Goal: Check status: Check status

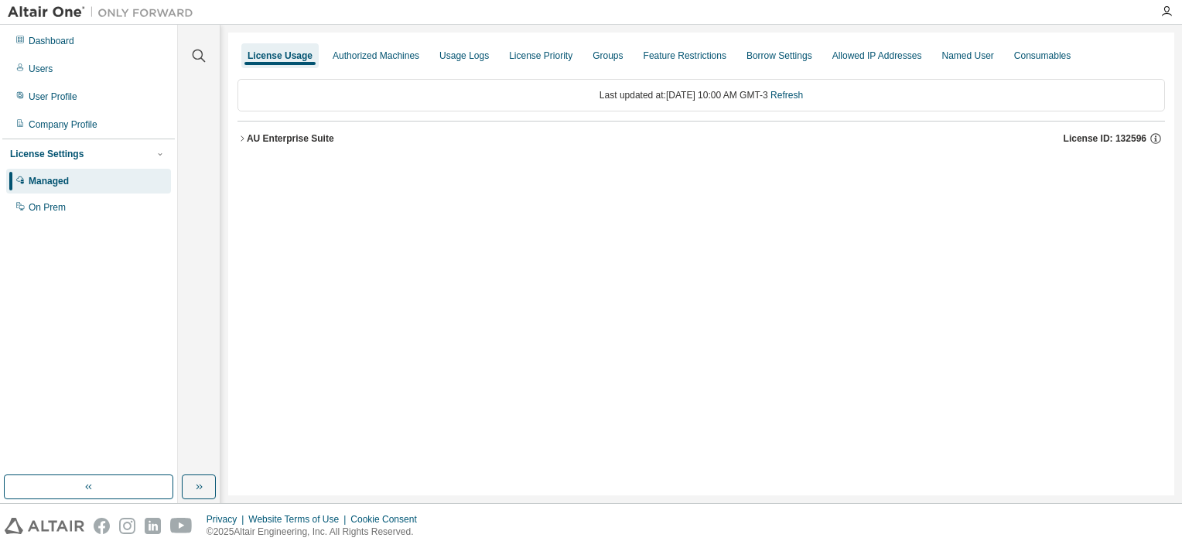
click at [282, 138] on div "AU Enterprise Suite" at bounding box center [290, 138] width 87 height 12
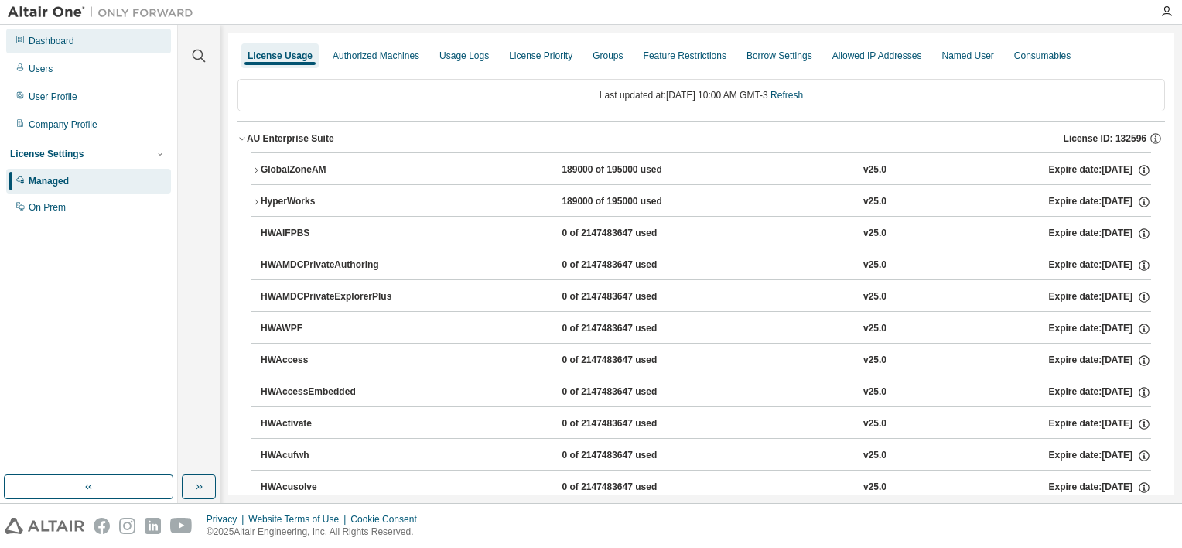
click at [50, 52] on div "Dashboard" at bounding box center [88, 41] width 165 height 25
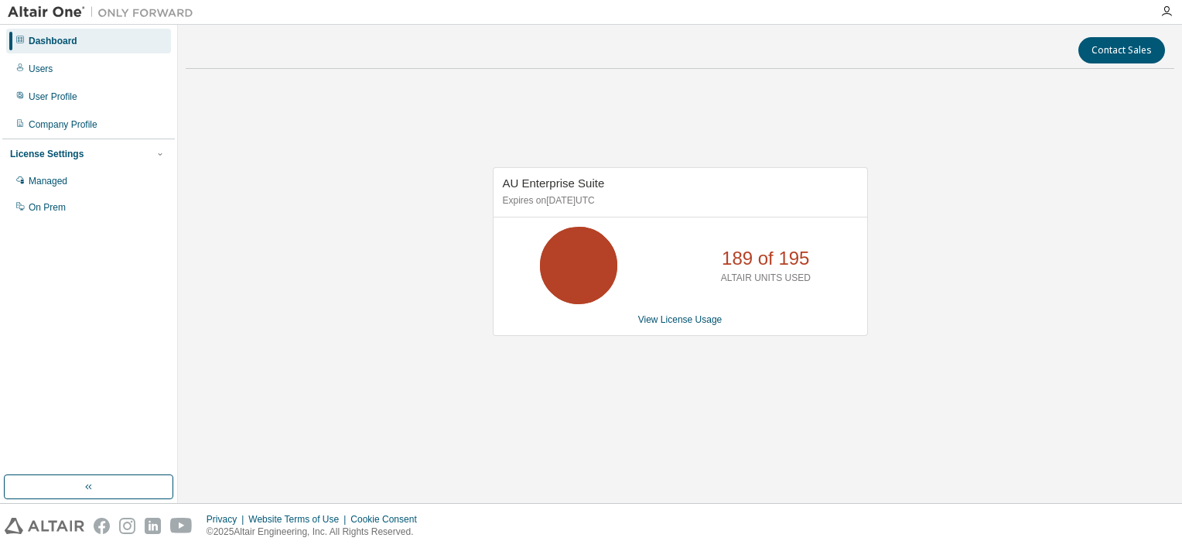
click at [679, 327] on div "AU Enterprise Suite Expires on September 29, 2025 UTC 189 of 195 ALTAIR UNITS U…" at bounding box center [680, 251] width 375 height 169
click at [679, 320] on link "View License Usage" at bounding box center [680, 319] width 84 height 11
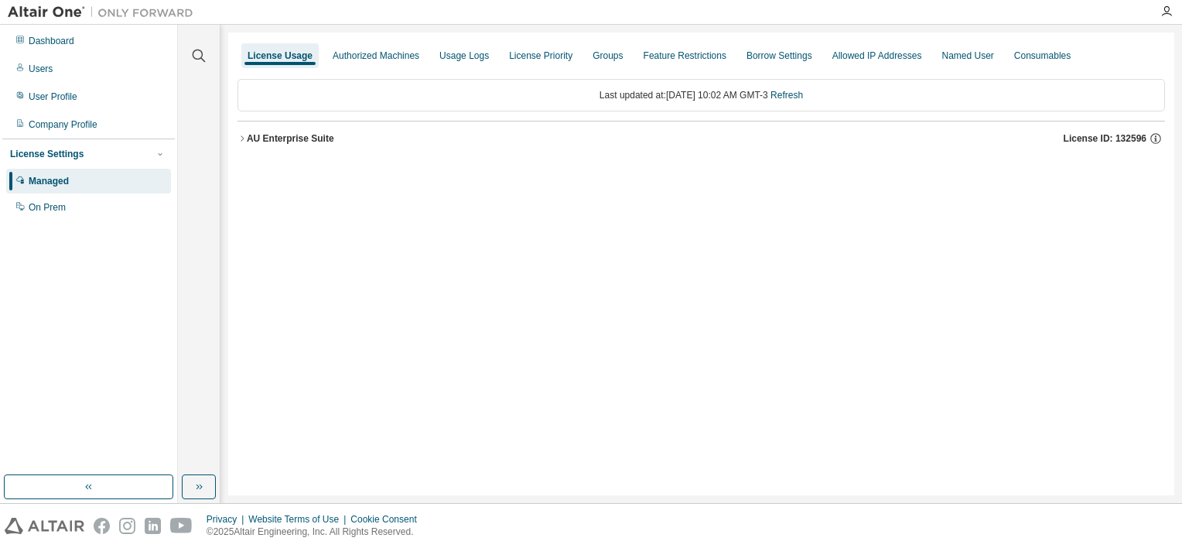
click at [297, 134] on div "AU Enterprise Suite" at bounding box center [290, 138] width 87 height 12
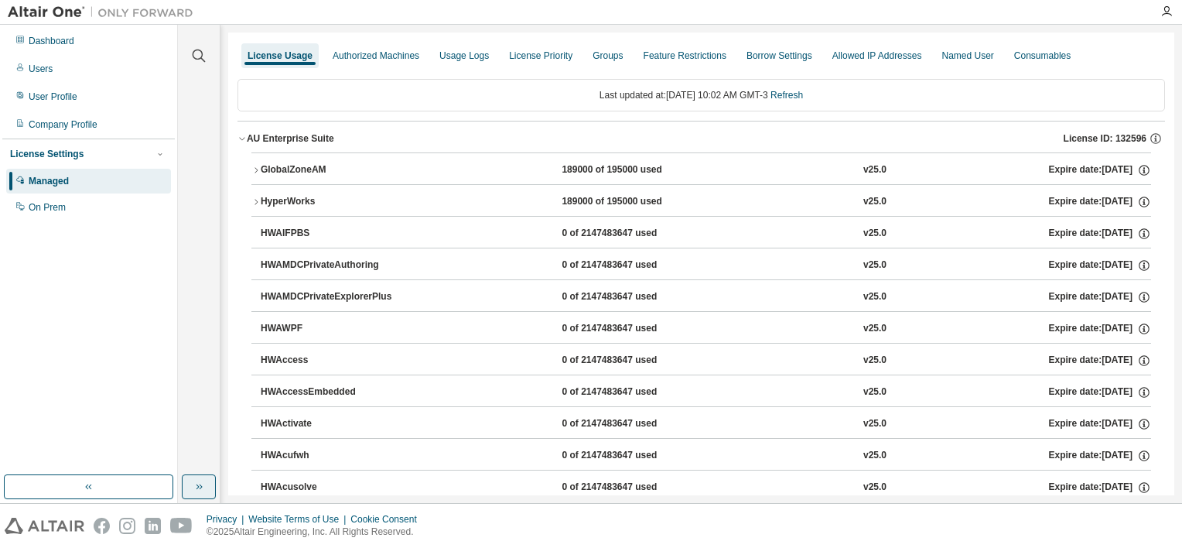
click at [183, 483] on button "button" at bounding box center [199, 486] width 34 height 25
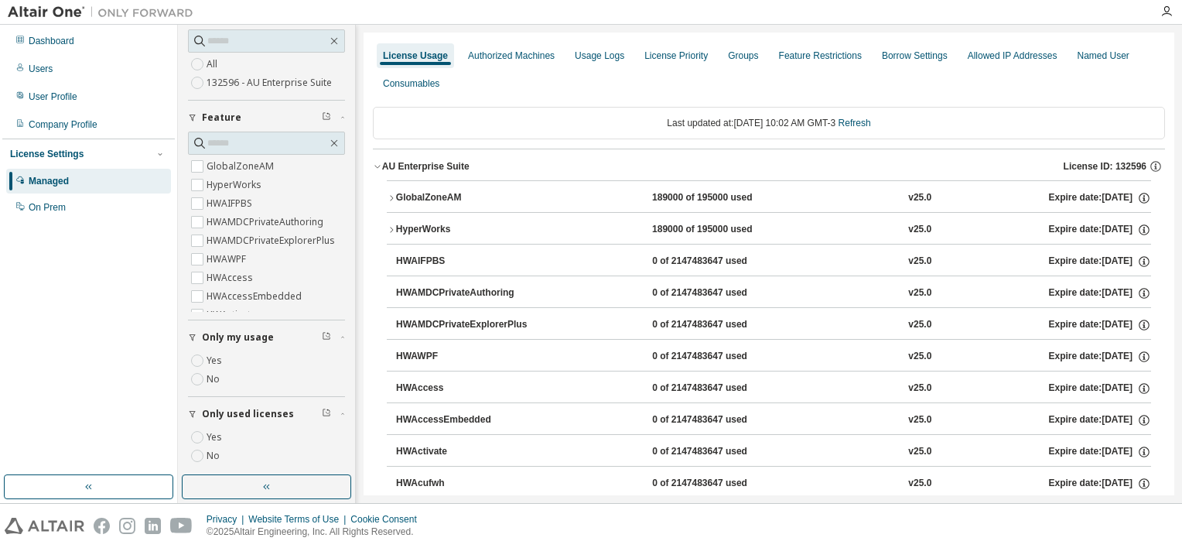
scroll to position [162, 0]
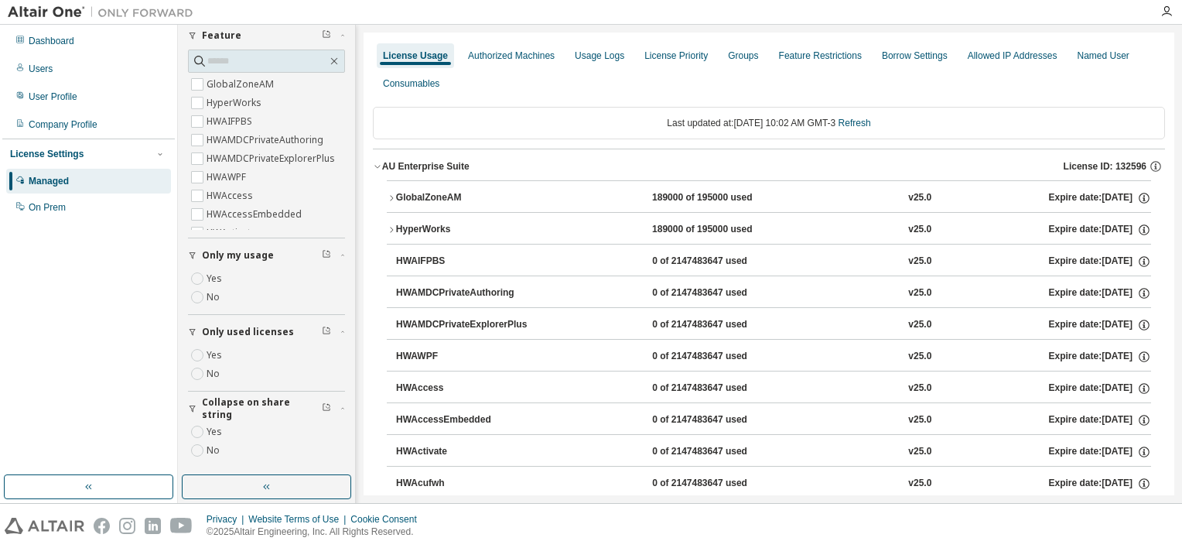
click at [224, 355] on div "Yes No" at bounding box center [266, 364] width 157 height 37
click at [214, 355] on label "Yes" at bounding box center [216, 355] width 19 height 19
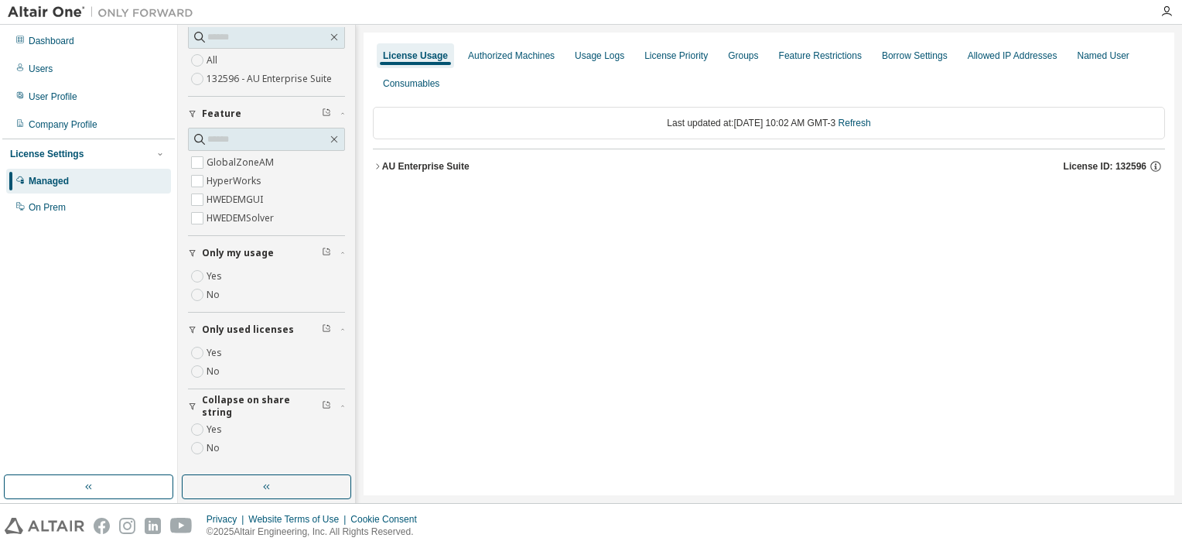
scroll to position [82, 0]
click at [405, 164] on div "AU Enterprise Suite" at bounding box center [425, 166] width 87 height 12
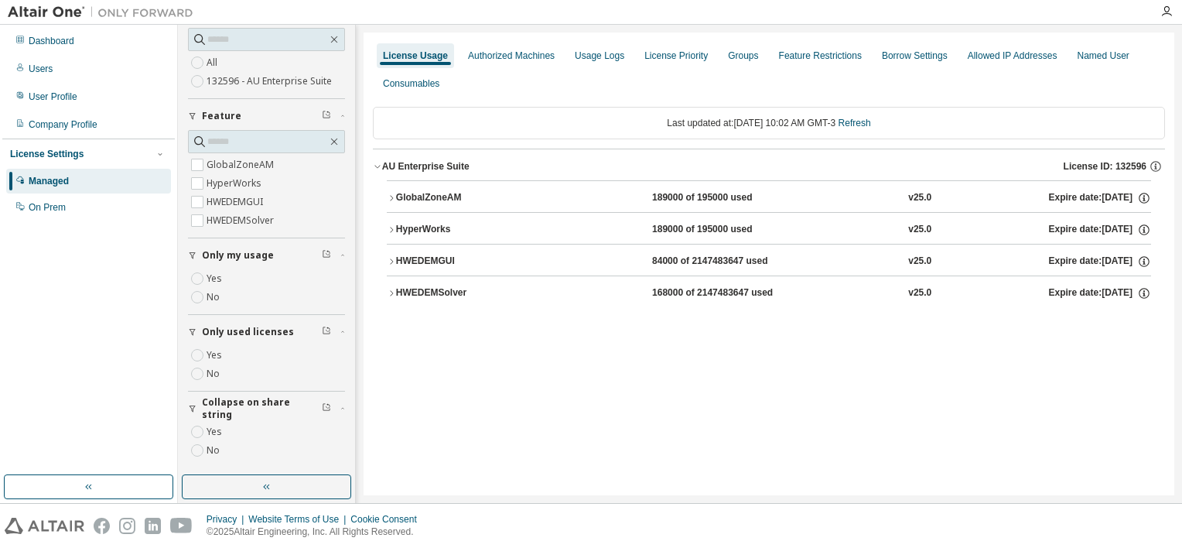
click at [492, 292] on div "HWEDEMSolver" at bounding box center [465, 293] width 139 height 14
